Goal: Navigation & Orientation: Find specific page/section

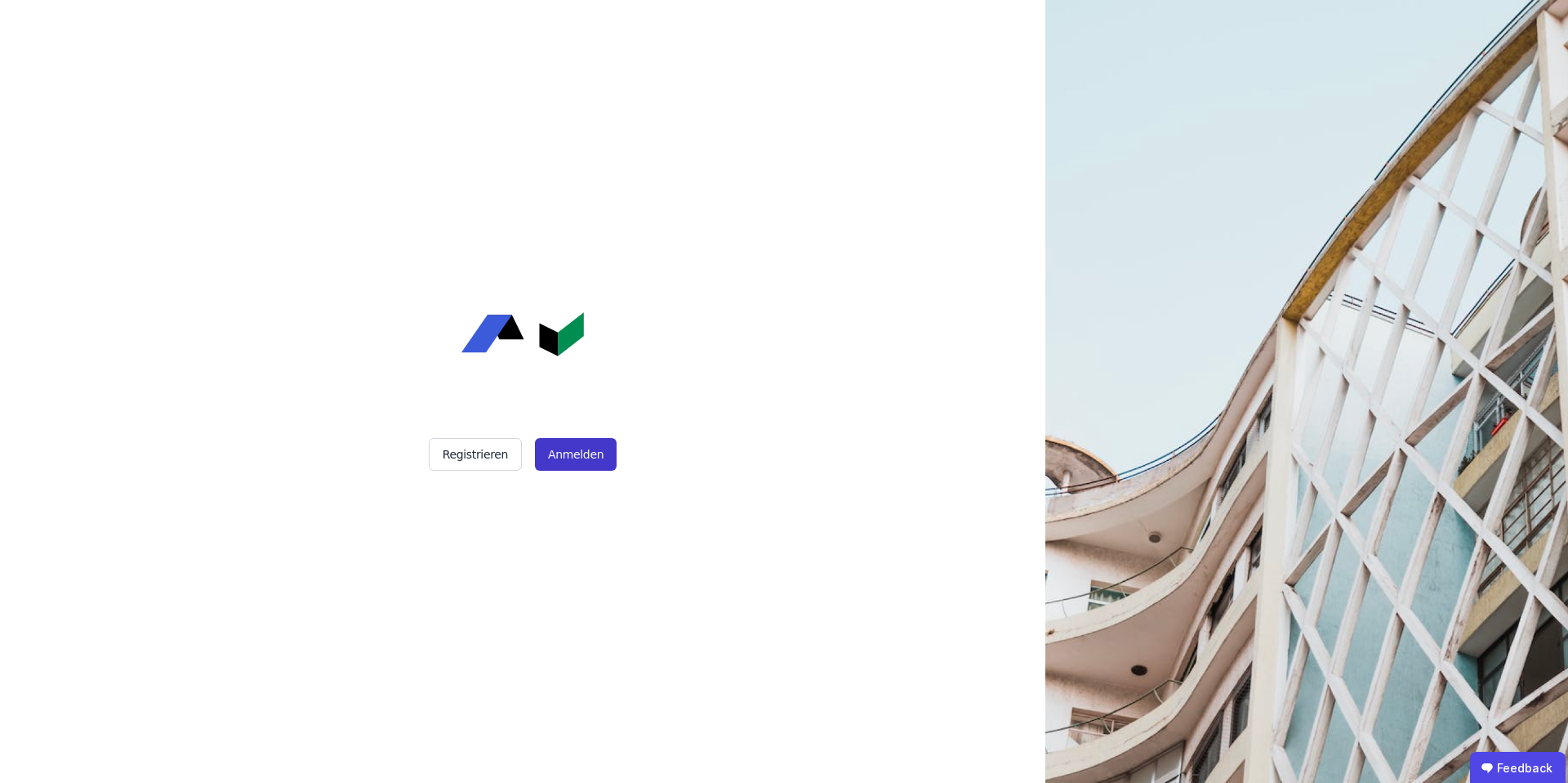
click at [574, 455] on button "Anmelden" at bounding box center [575, 454] width 82 height 33
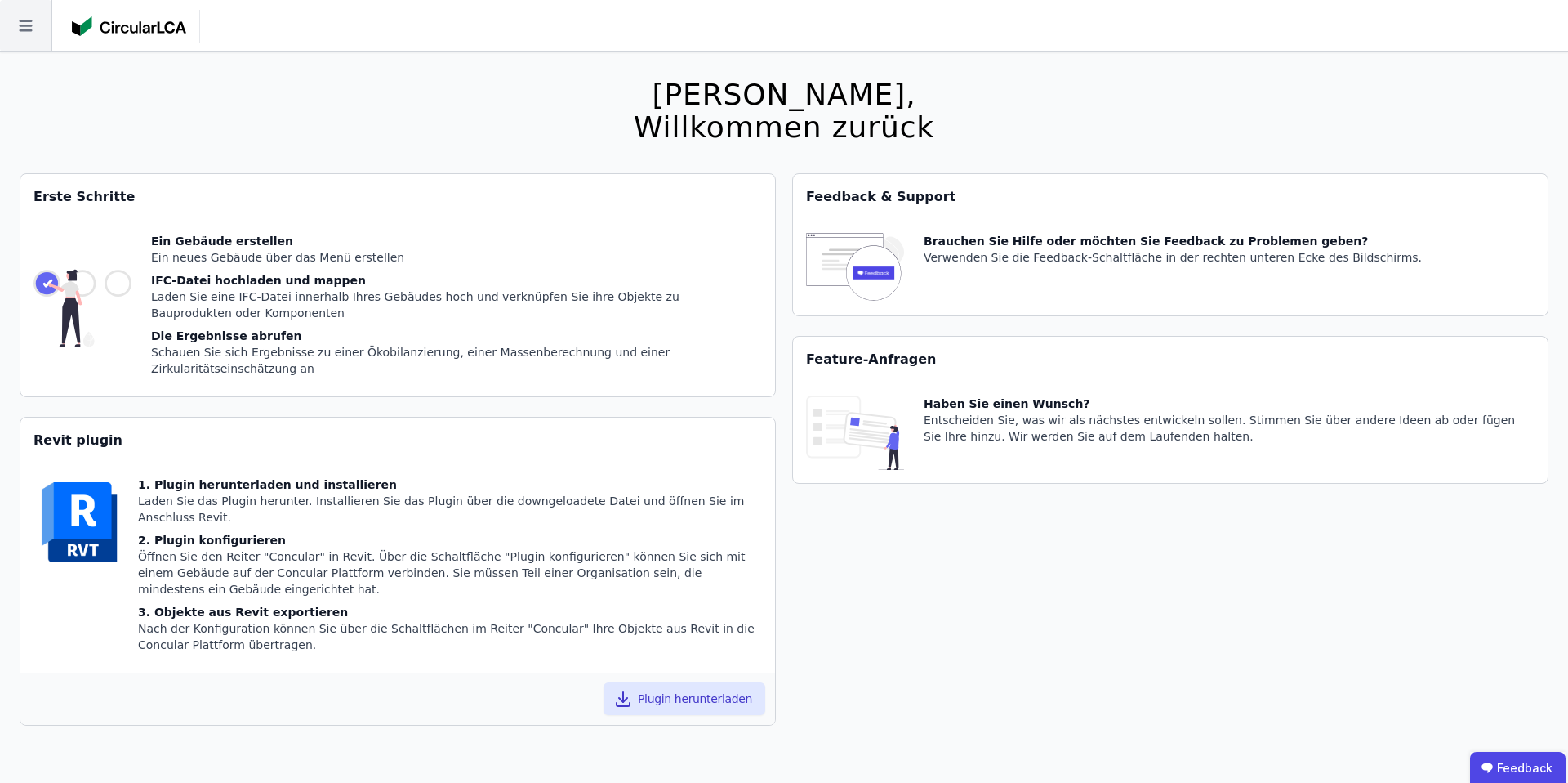
click at [18, 29] on icon at bounding box center [26, 26] width 52 height 52
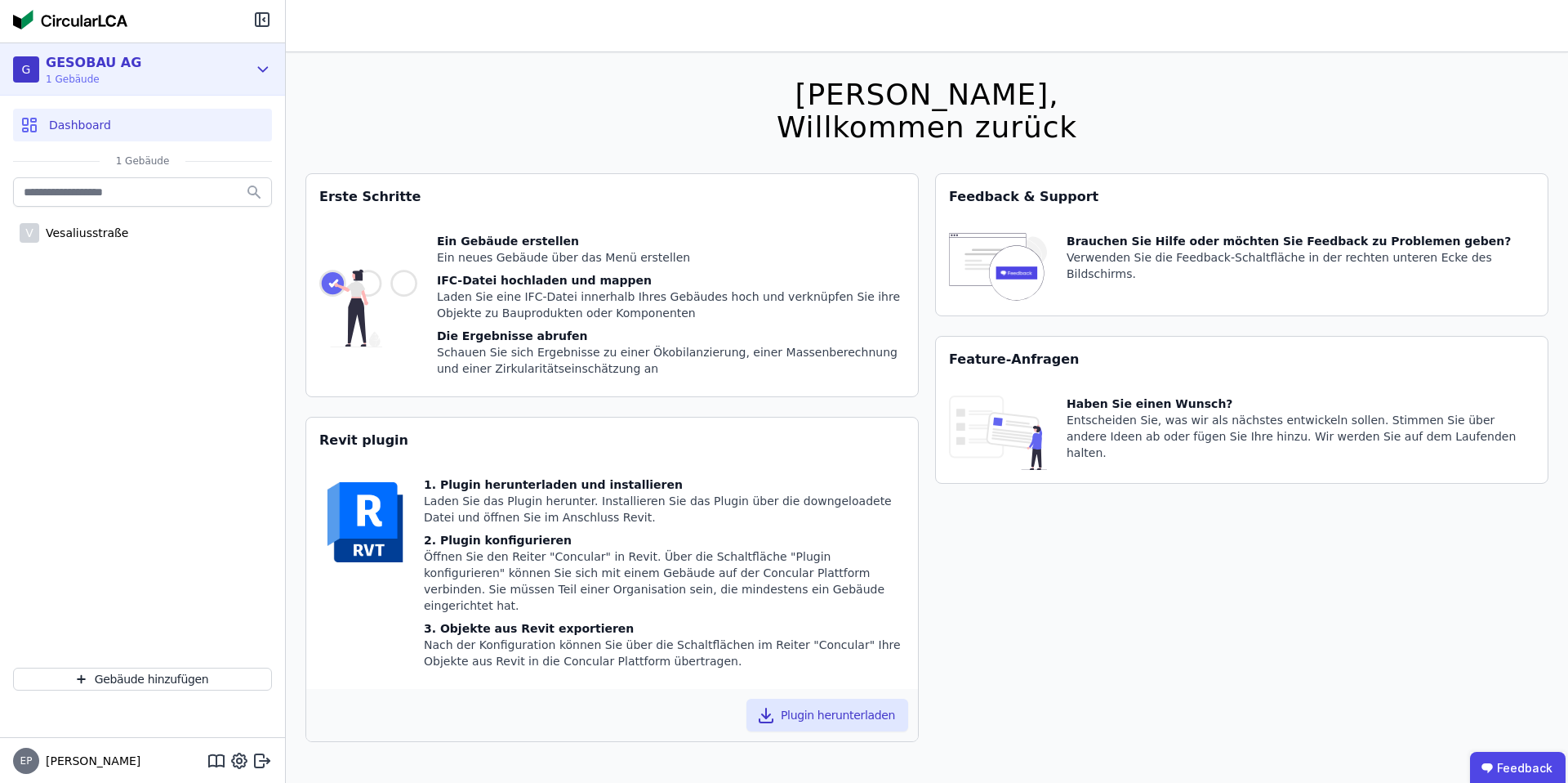
click at [171, 77] on div "G GESOBAU AG 1 Gebäude" at bounding box center [130, 69] width 235 height 33
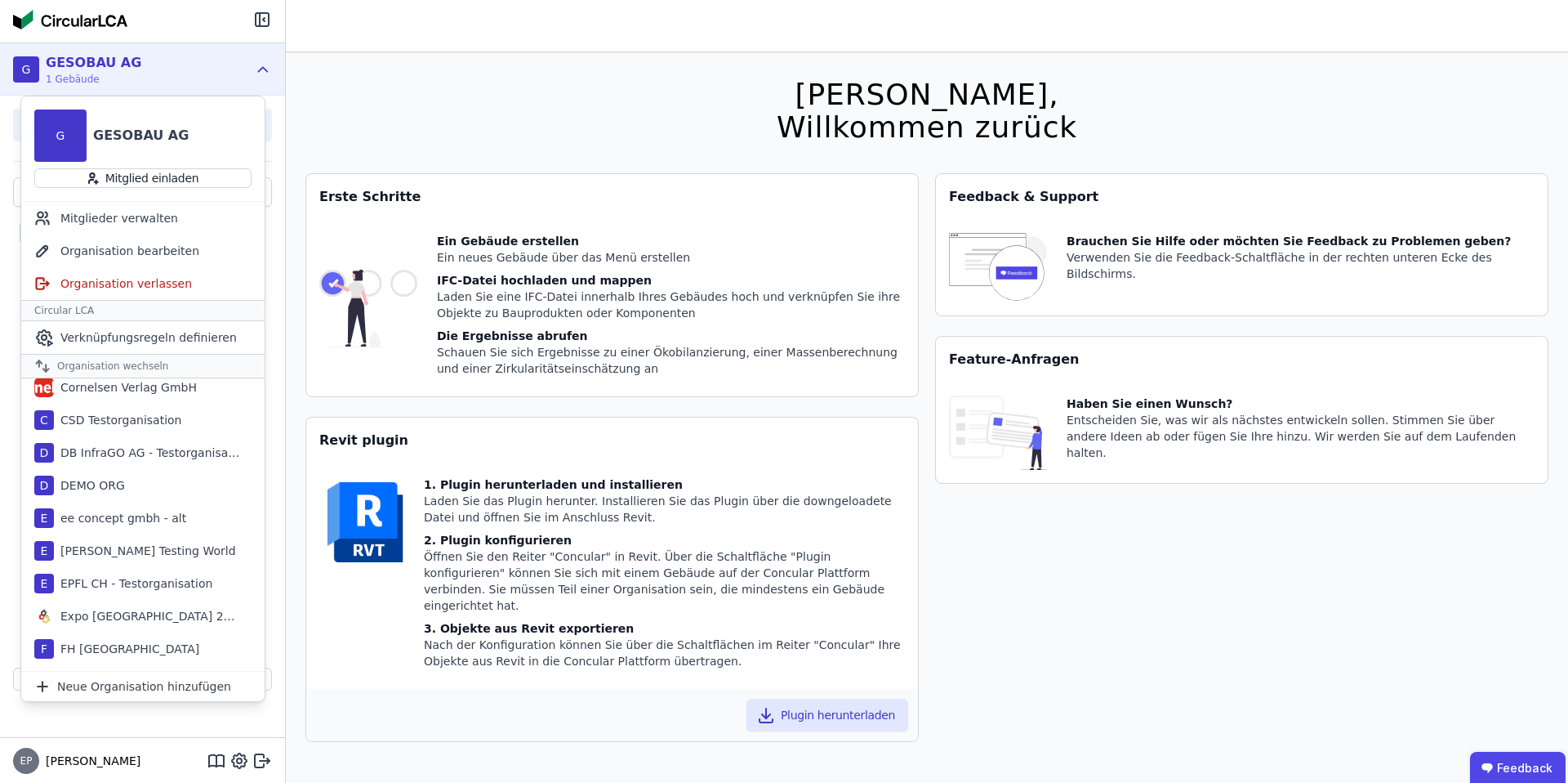
scroll to position [230, 0]
